Goal: Task Accomplishment & Management: Manage account settings

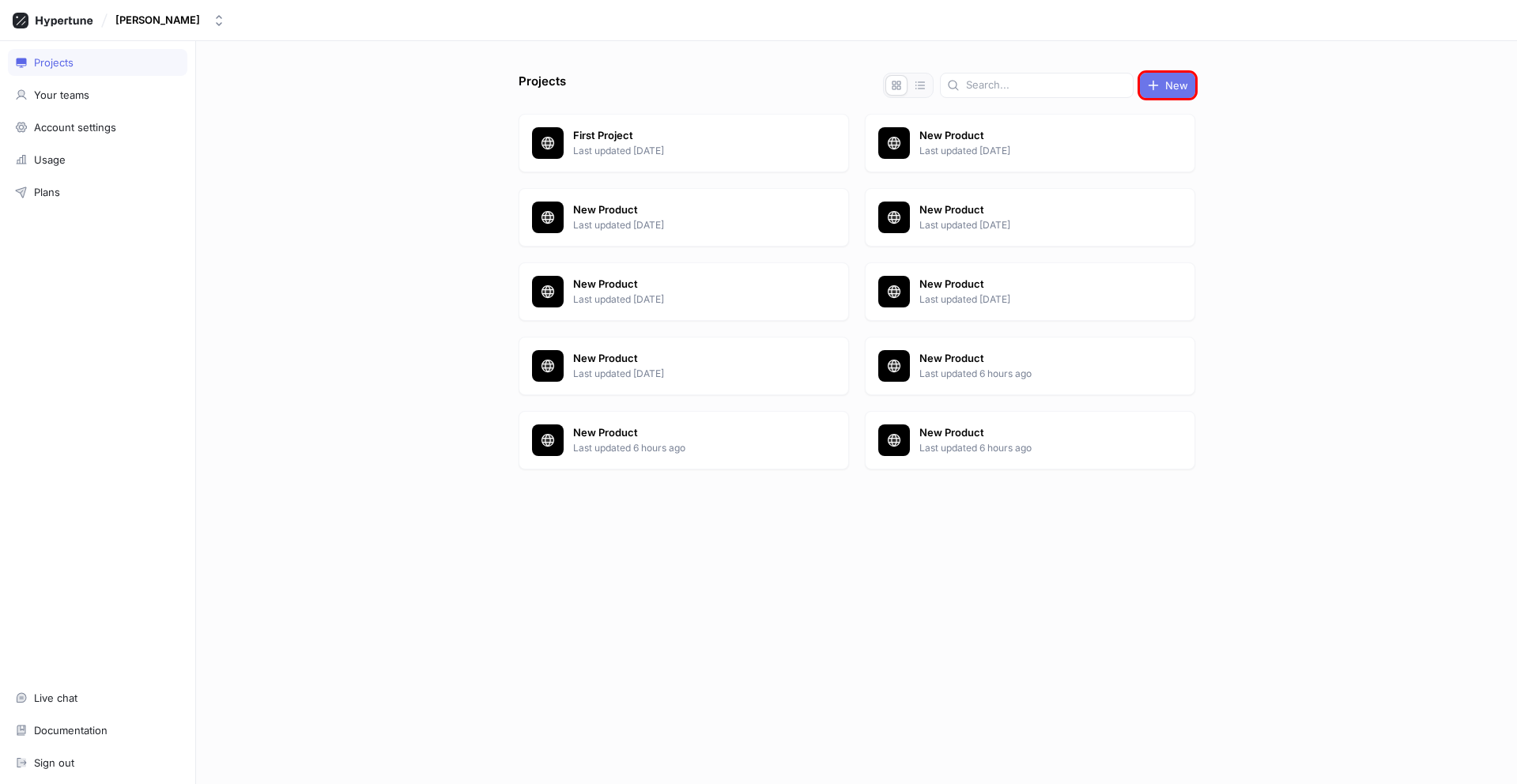
click at [1168, 86] on span "New" at bounding box center [1176, 85] width 23 height 9
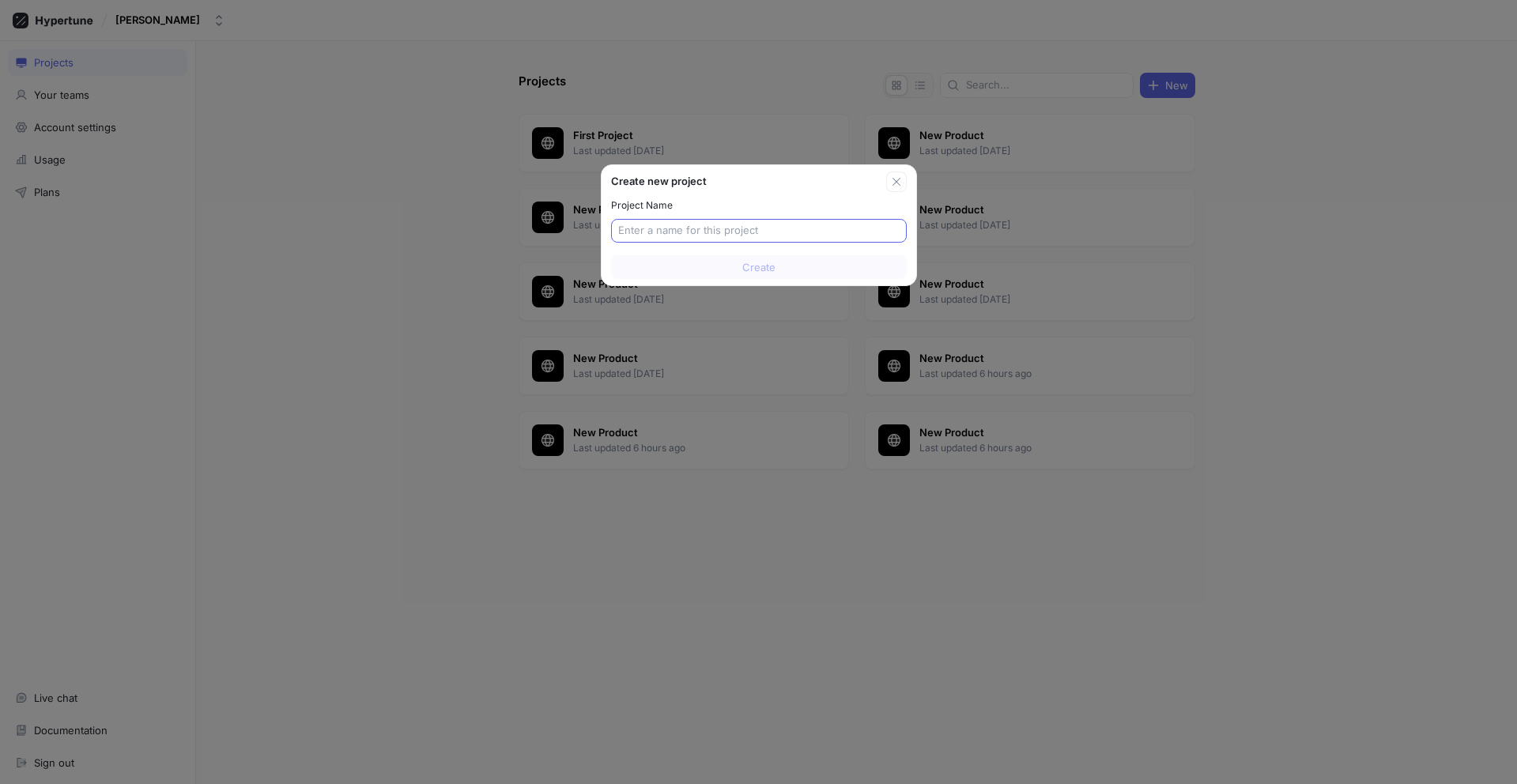
click at [758, 231] on input "text" at bounding box center [759, 230] width 281 height 15
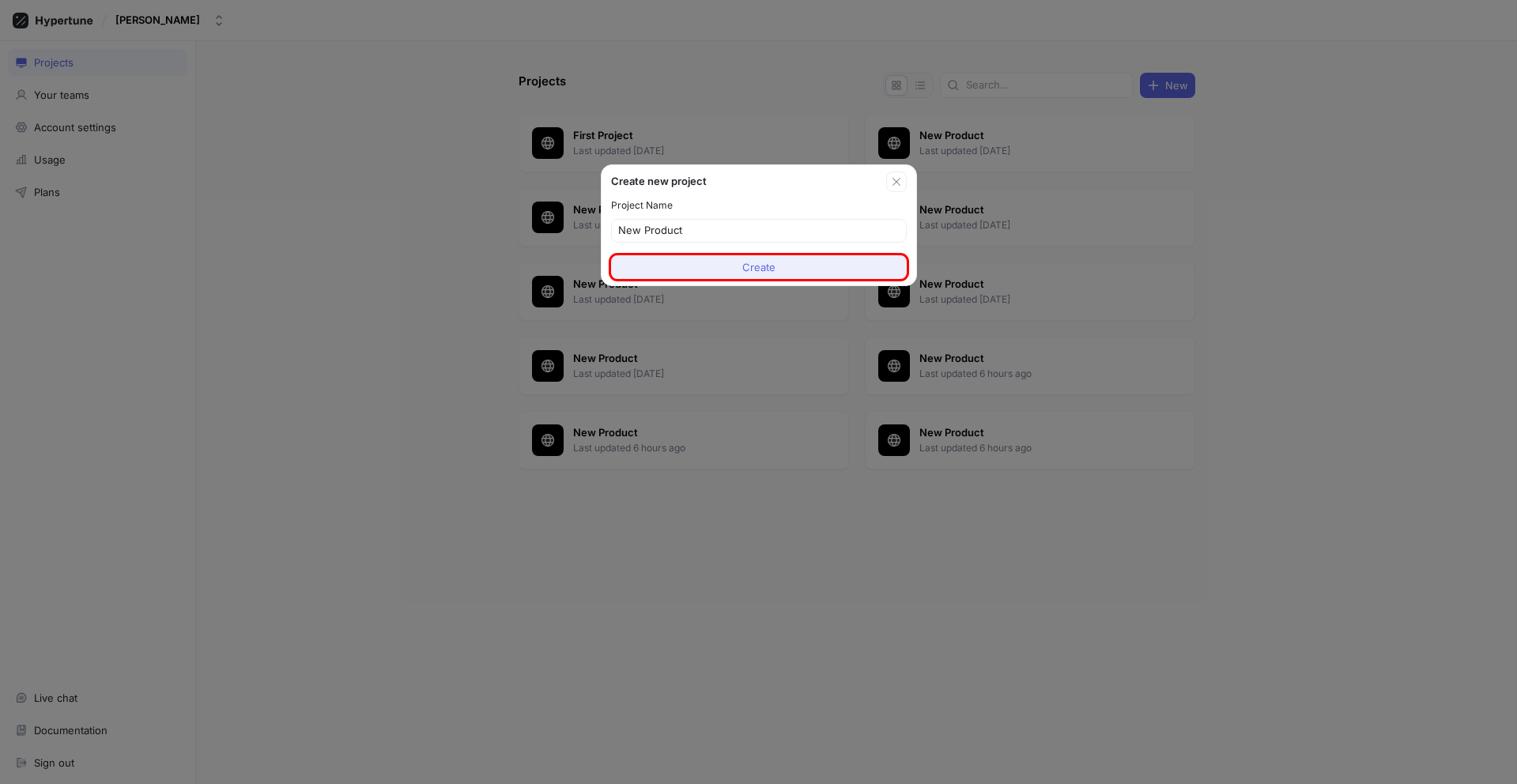
type input "New Product"
click at [758, 267] on span "Create" at bounding box center [759, 267] width 33 height 9
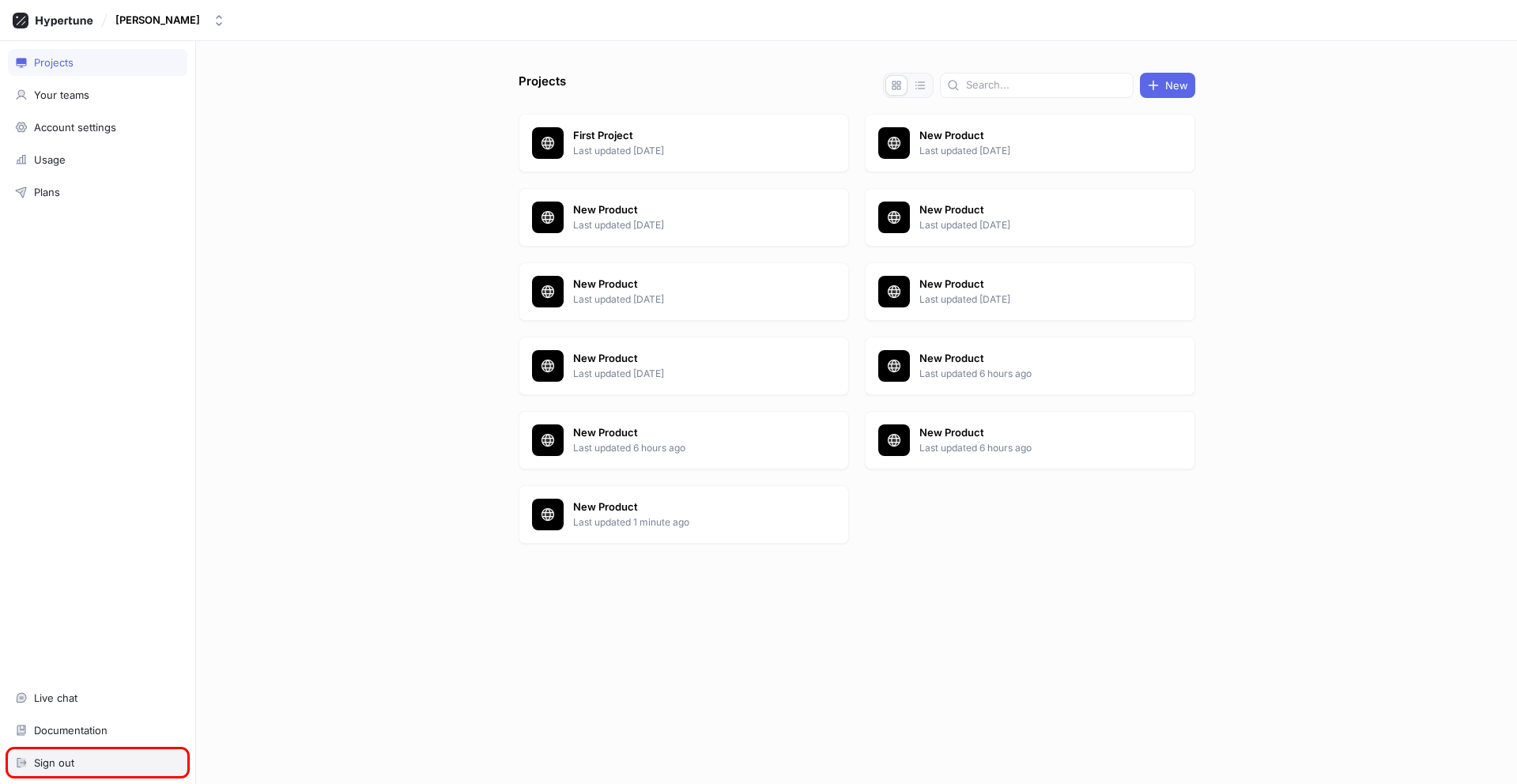
click at [98, 762] on div "Sign out" at bounding box center [97, 762] width 165 height 13
